Goal: Task Accomplishment & Management: Complete application form

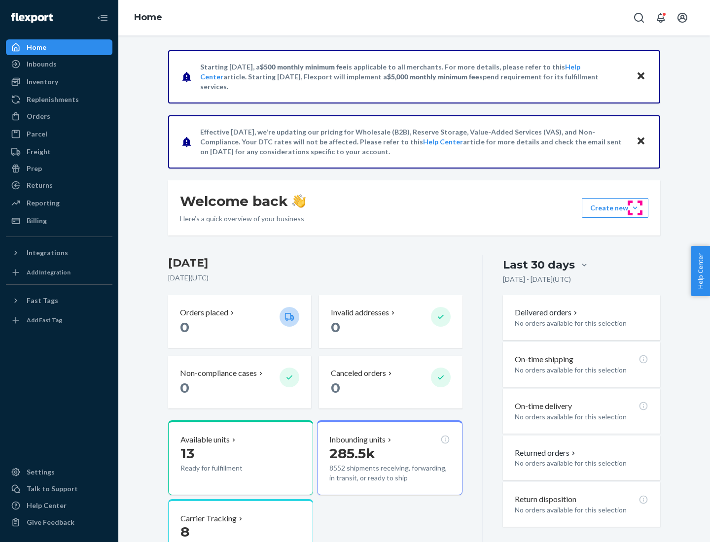
click at [635, 208] on button "Create new Create new inbound Create new order Create new product" at bounding box center [615, 208] width 67 height 20
click at [59, 64] on div "Inbounds" at bounding box center [59, 64] width 104 height 14
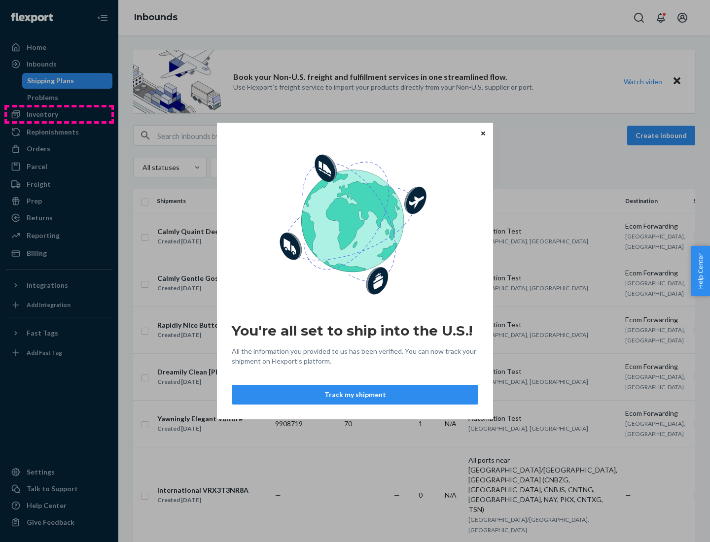
click at [59, 114] on div "You're all set to ship into the U.S.! All the information you provided to us ha…" at bounding box center [355, 271] width 710 height 542
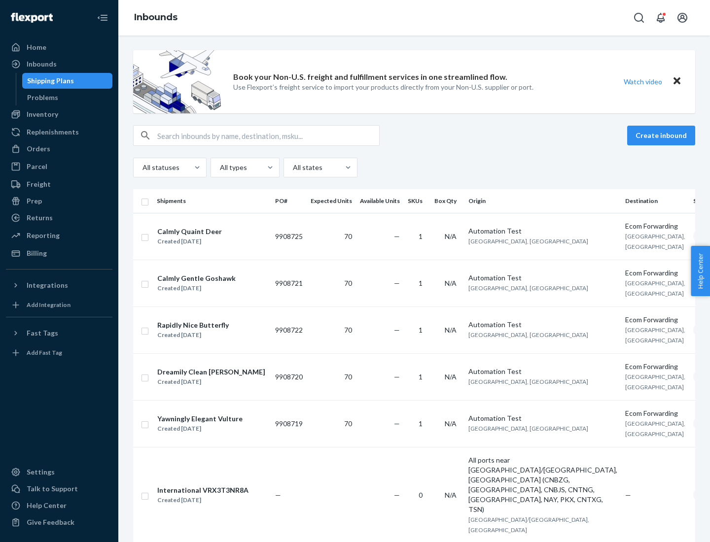
click at [414, 18] on div "Inbounds" at bounding box center [413, 17] width 591 height 35
click at [414, 168] on div "All statuses All types All states" at bounding box center [414, 168] width 562 height 20
click at [49, 81] on div "Shipping Plans" at bounding box center [50, 81] width 47 height 10
click at [662, 136] on button "Create inbound" at bounding box center [661, 136] width 68 height 20
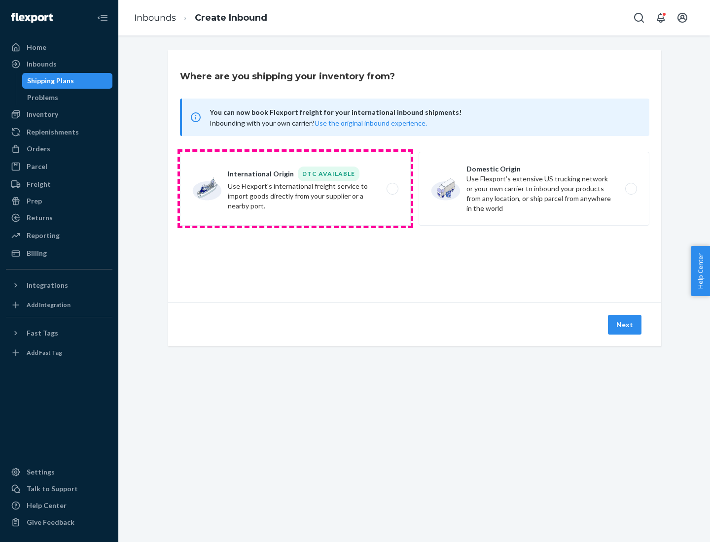
click at [295, 189] on label "International Origin DTC Available Use Flexport's international freight service…" at bounding box center [295, 189] width 231 height 74
click at [392, 189] on input "International Origin DTC Available Use Flexport's international freight service…" at bounding box center [395, 189] width 6 height 6
radio input "true"
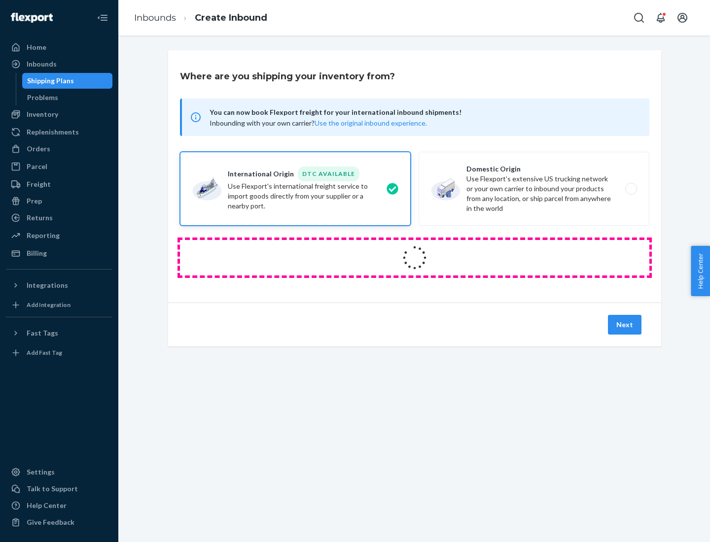
click at [415, 258] on icon at bounding box center [415, 258] width 34 height 34
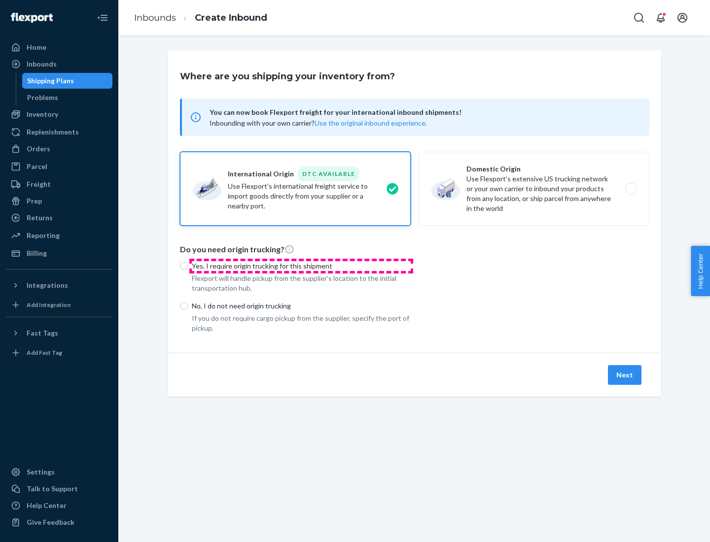
click at [301, 266] on p "Yes, I require origin trucking for this shipment" at bounding box center [301, 266] width 219 height 10
click at [188, 266] on input "Yes, I require origin trucking for this shipment" at bounding box center [184, 266] width 8 height 8
radio input "true"
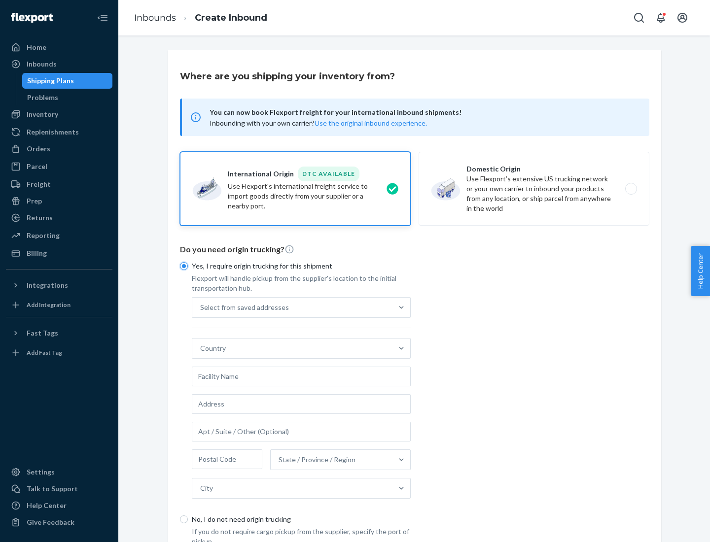
scroll to position [19, 0]
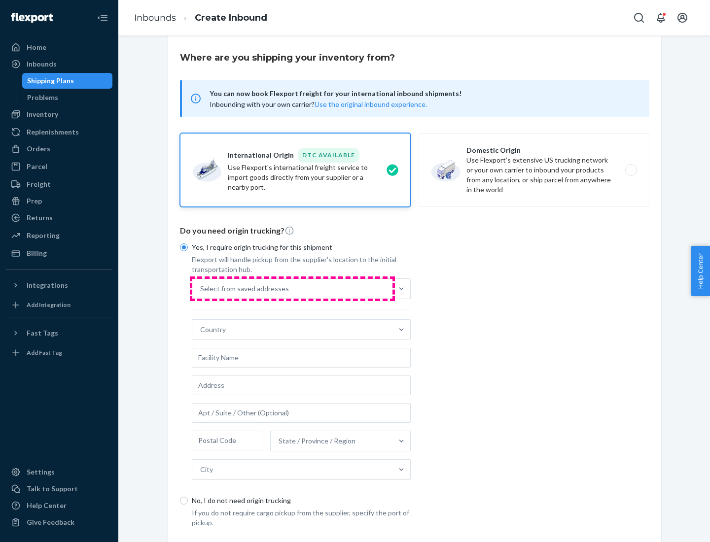
click at [292, 288] on div "Select from saved addresses" at bounding box center [292, 289] width 200 height 20
click at [201, 288] on input "Select from saved addresses" at bounding box center [200, 289] width 1 height 10
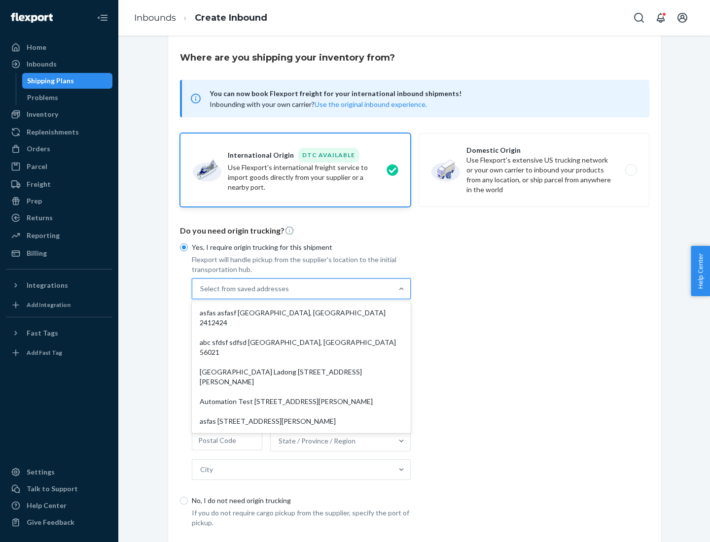
scroll to position [43, 0]
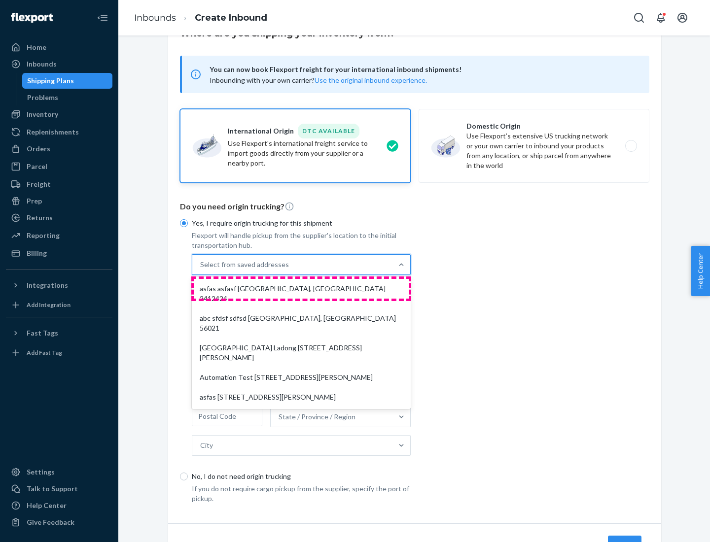
click at [301, 288] on div "asfas asfasf [GEOGRAPHIC_DATA], [GEOGRAPHIC_DATA] 2412424" at bounding box center [301, 294] width 215 height 30
click at [201, 270] on input "option asfas asfasf [GEOGRAPHIC_DATA], [GEOGRAPHIC_DATA] 2412424 focused, 1 of …" at bounding box center [200, 265] width 1 height 10
type input "asfas"
type input "asfasf"
type input "2412424"
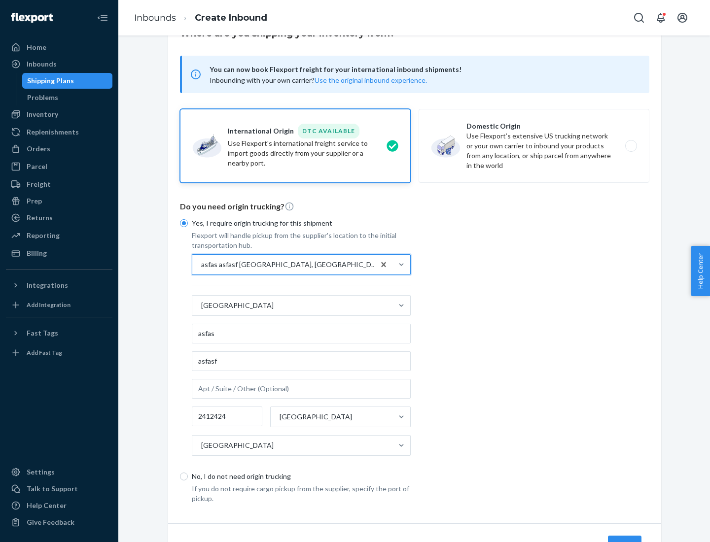
scroll to position [92, 0]
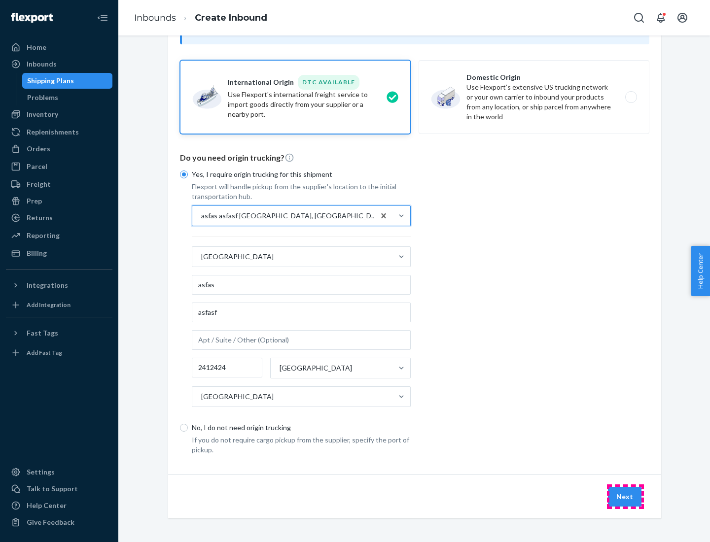
click at [625, 496] on button "Next" at bounding box center [625, 497] width 34 height 20
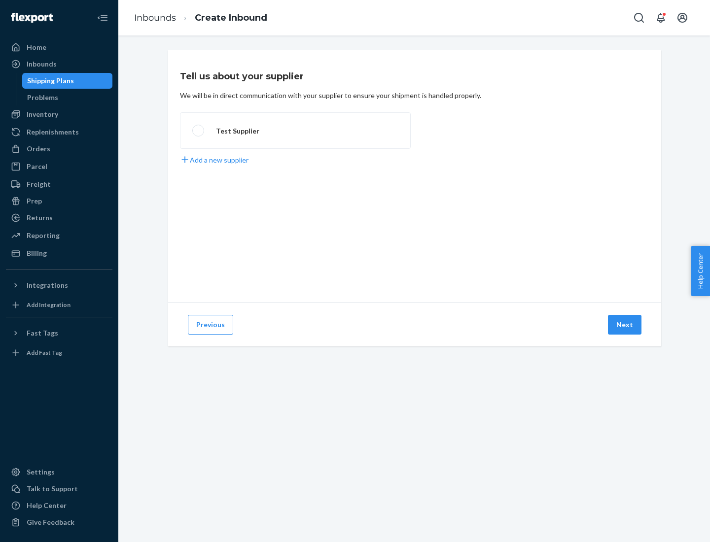
click at [295, 131] on label "Test Supplier" at bounding box center [295, 130] width 231 height 36
click at [199, 131] on input "Test Supplier" at bounding box center [195, 131] width 6 height 6
radio input "true"
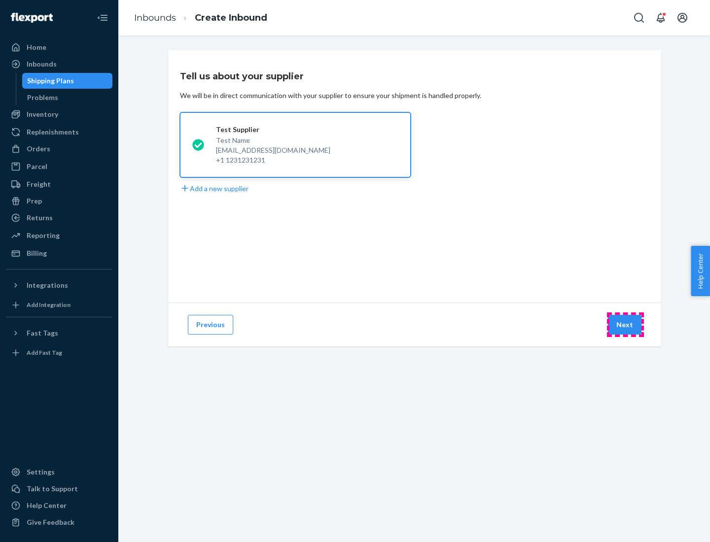
click at [625, 325] on button "Next" at bounding box center [625, 325] width 34 height 20
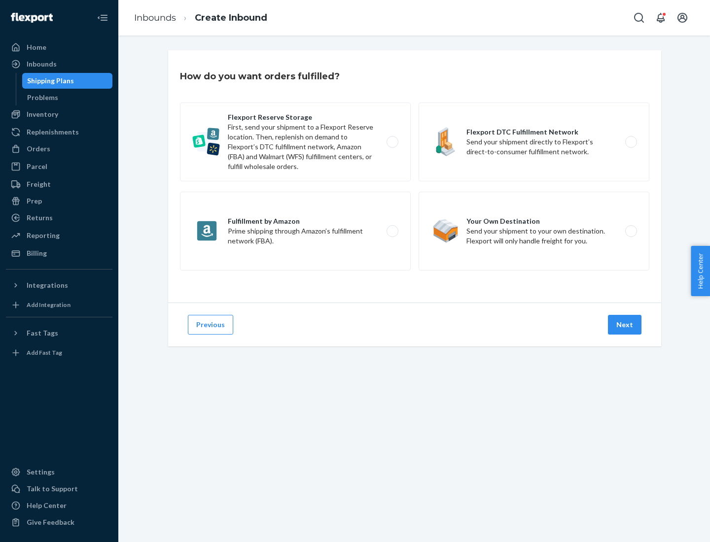
click at [295, 231] on label "Fulfillment by Amazon Prime shipping through Amazon’s fulfillment network (FBA)." at bounding box center [295, 231] width 231 height 79
click at [392, 231] on input "Fulfillment by Amazon Prime shipping through Amazon’s fulfillment network (FBA)." at bounding box center [395, 231] width 6 height 6
radio input "true"
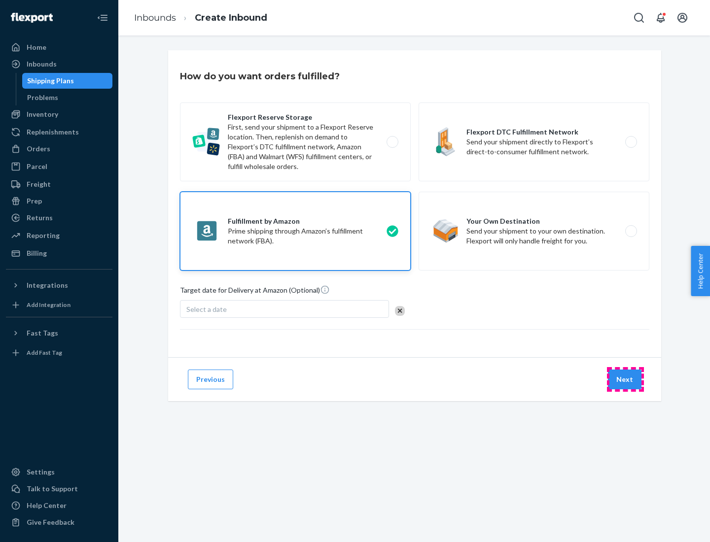
click at [625, 380] on button "Next" at bounding box center [625, 380] width 34 height 20
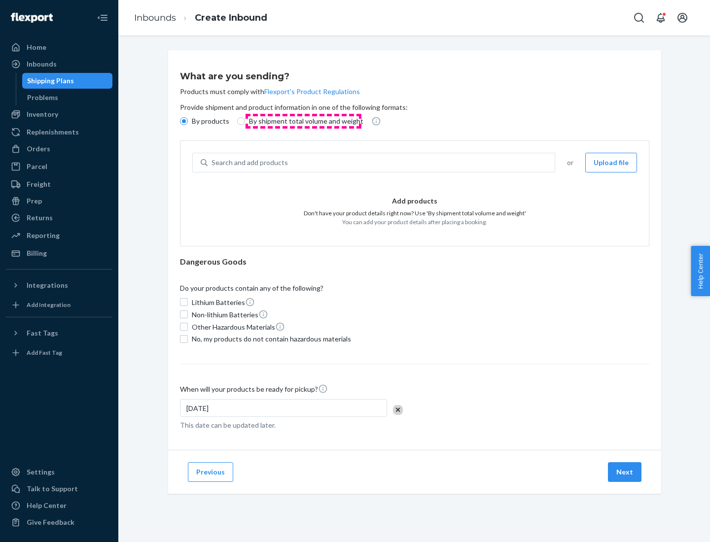
click at [303, 121] on p "By shipment total volume and weight" at bounding box center [306, 121] width 114 height 10
click at [245, 121] on input "By shipment total volume and weight" at bounding box center [241, 121] width 8 height 8
radio input "true"
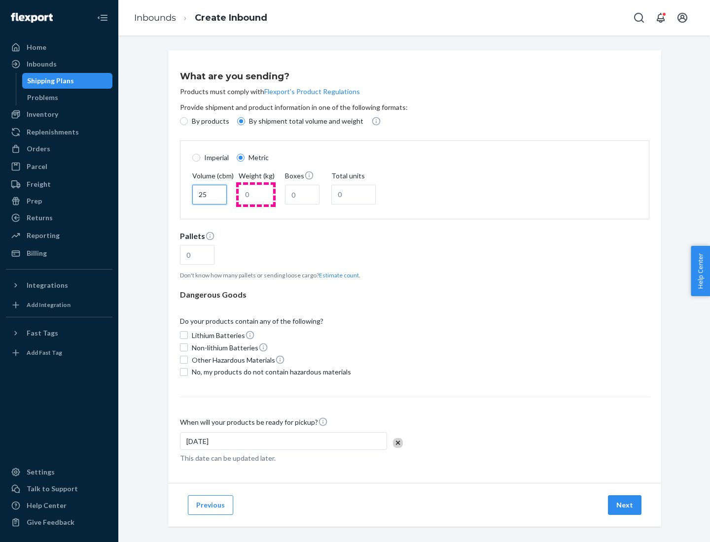
type input "25"
type input "100"
type input "50"
type input "500"
click at [337, 275] on button "Estimate count" at bounding box center [339, 275] width 40 height 8
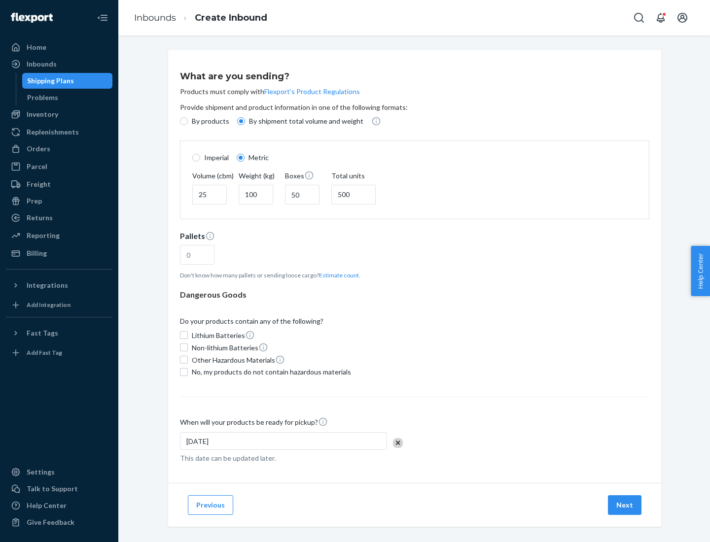
type input "16"
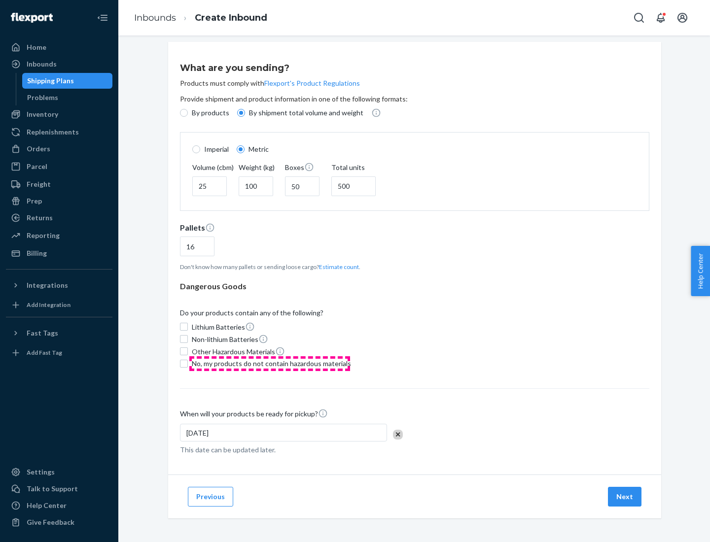
click at [270, 363] on span "No, my products do not contain hazardous materials" at bounding box center [271, 364] width 159 height 10
click at [188, 363] on input "No, my products do not contain hazardous materials" at bounding box center [184, 364] width 8 height 8
checkbox input "true"
click at [625, 496] on button "Next" at bounding box center [625, 497] width 34 height 20
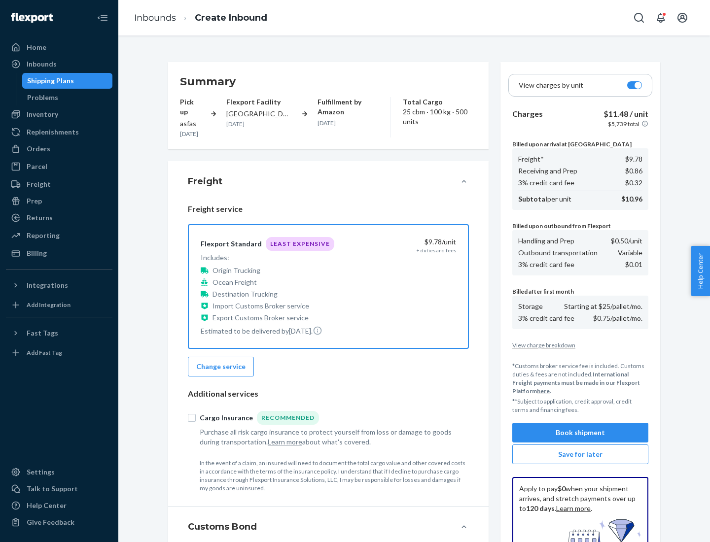
scroll to position [144, 0]
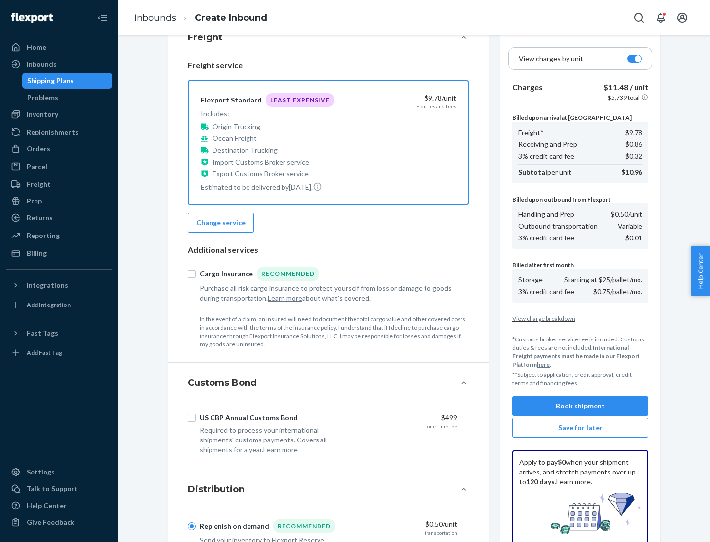
click at [580, 406] on button "Book shipment" at bounding box center [580, 406] width 136 height 20
